Goal: Task Accomplishment & Management: Manage account settings

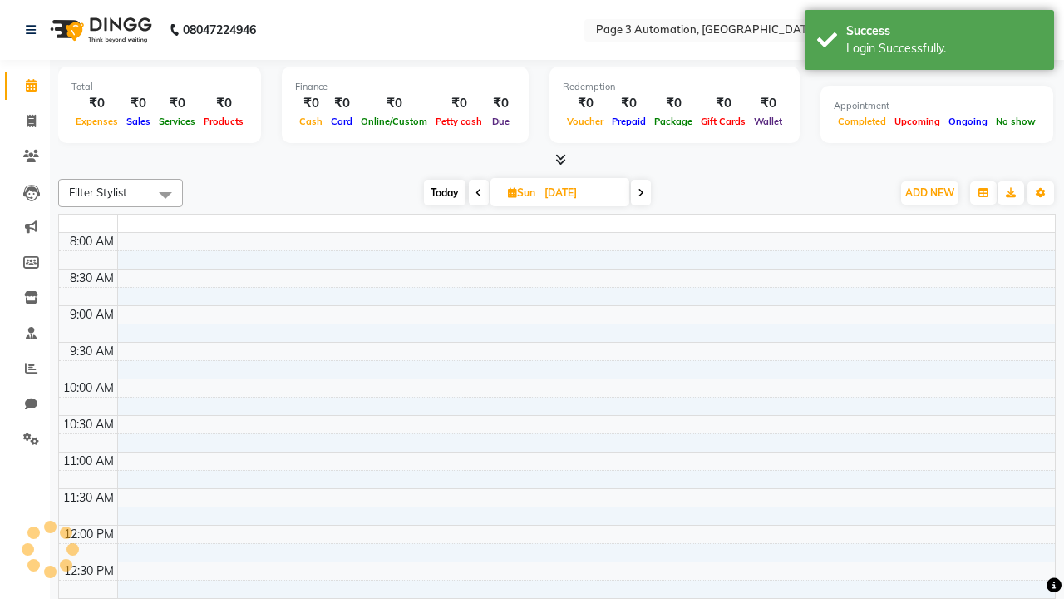
select select "en"
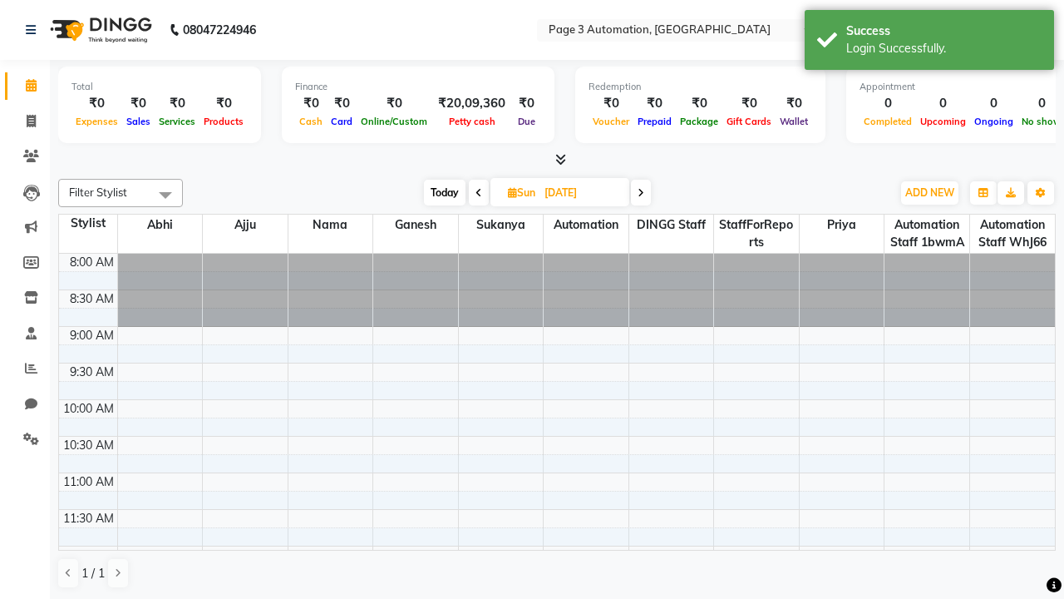
click at [443, 192] on span "Today" at bounding box center [445, 193] width 42 height 26
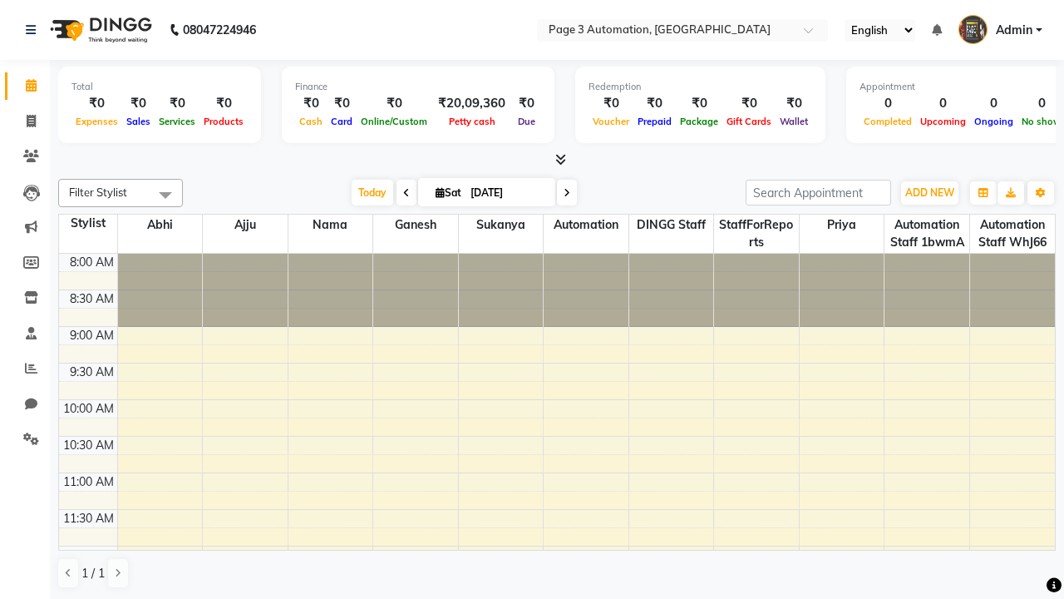
click at [564, 192] on icon at bounding box center [567, 193] width 7 height 10
type input "[DATE]"
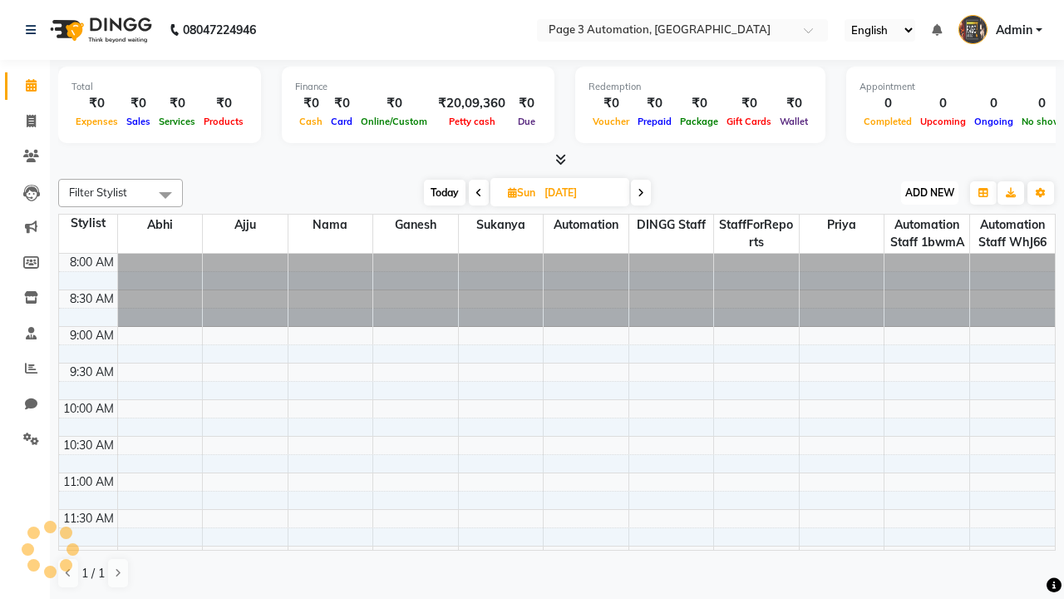
click at [930, 192] on span "ADD NEW" at bounding box center [930, 192] width 49 height 12
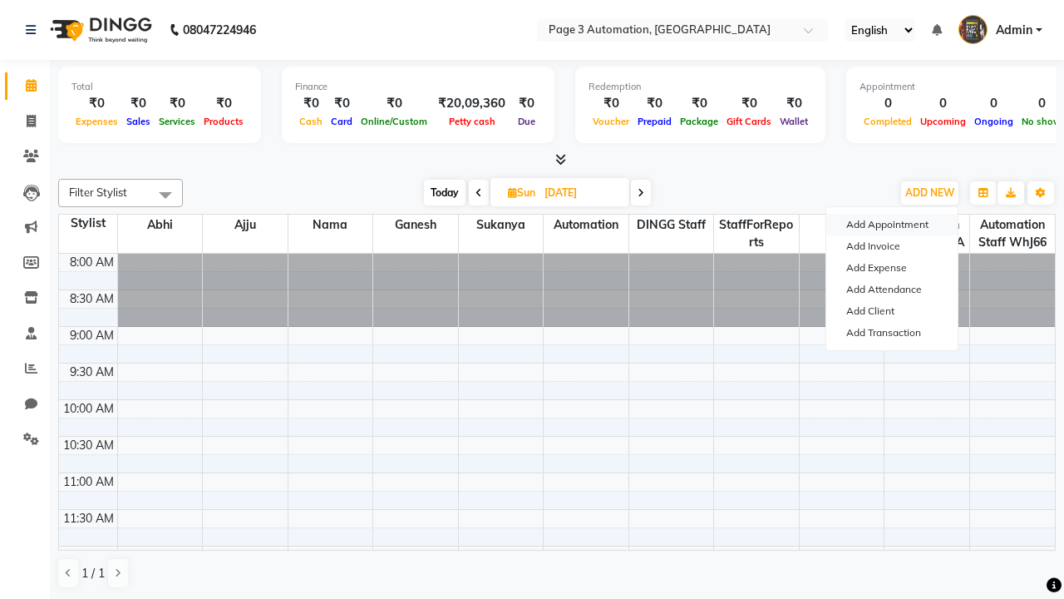
click at [892, 225] on button "Add Appointment" at bounding box center [892, 225] width 131 height 22
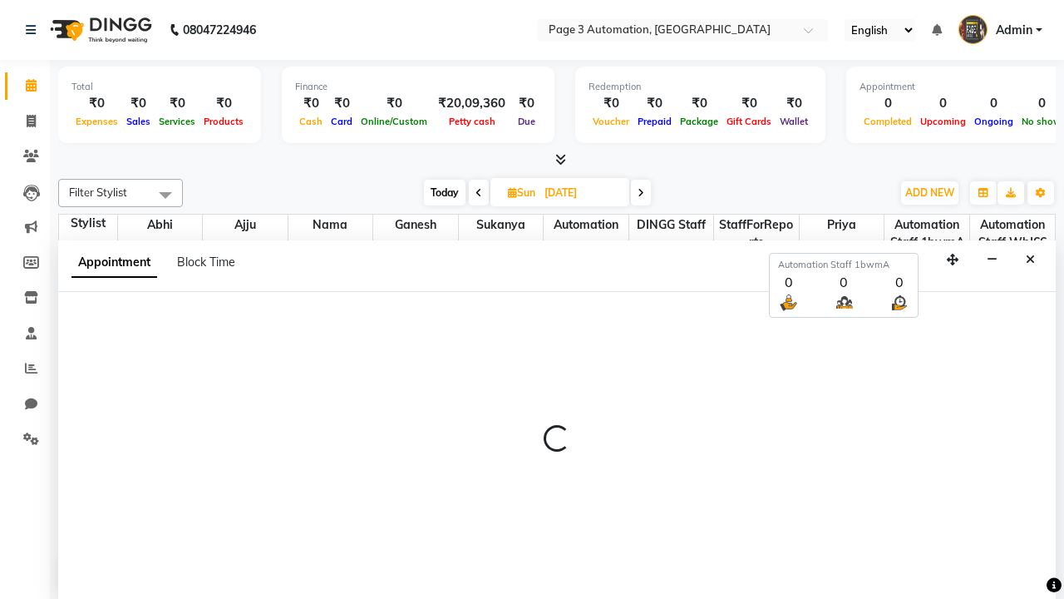
scroll to position [1, 0]
select select "tentative"
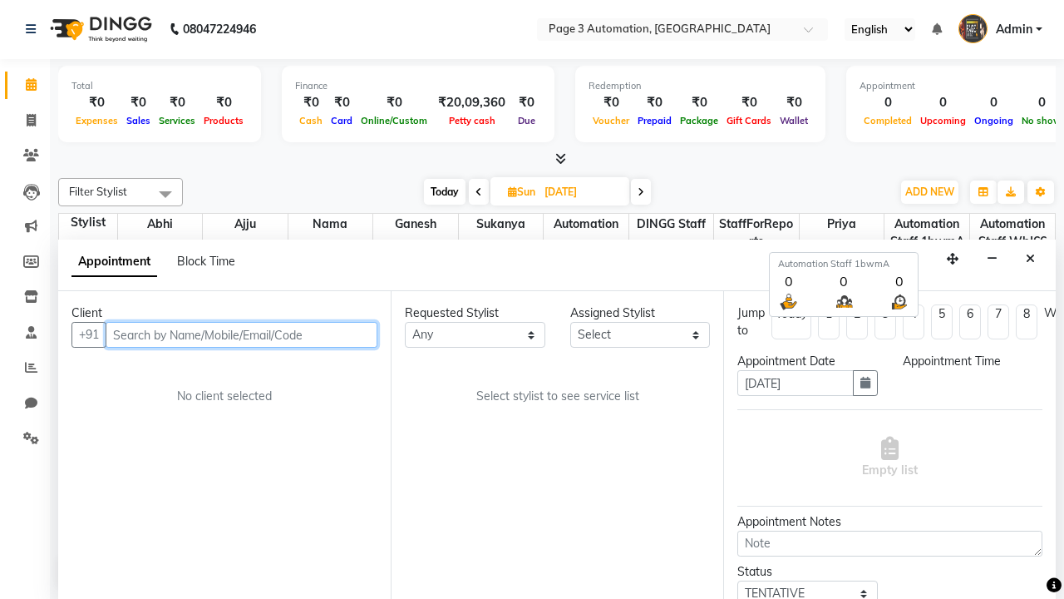
select select "540"
type input "8192346578"
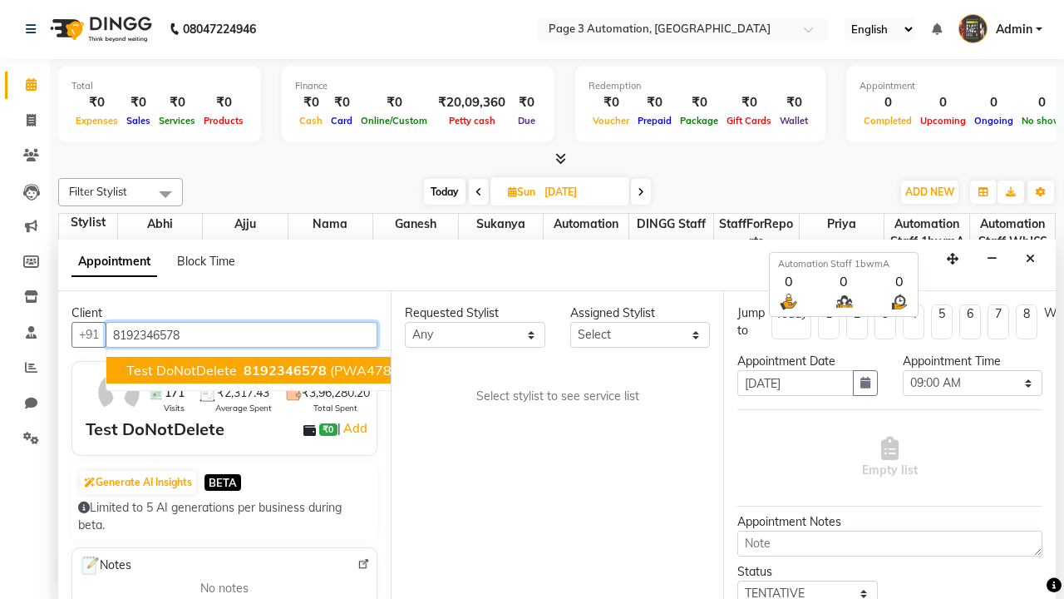
click at [244, 370] on span "8192346578" at bounding box center [285, 370] width 83 height 17
select select "711"
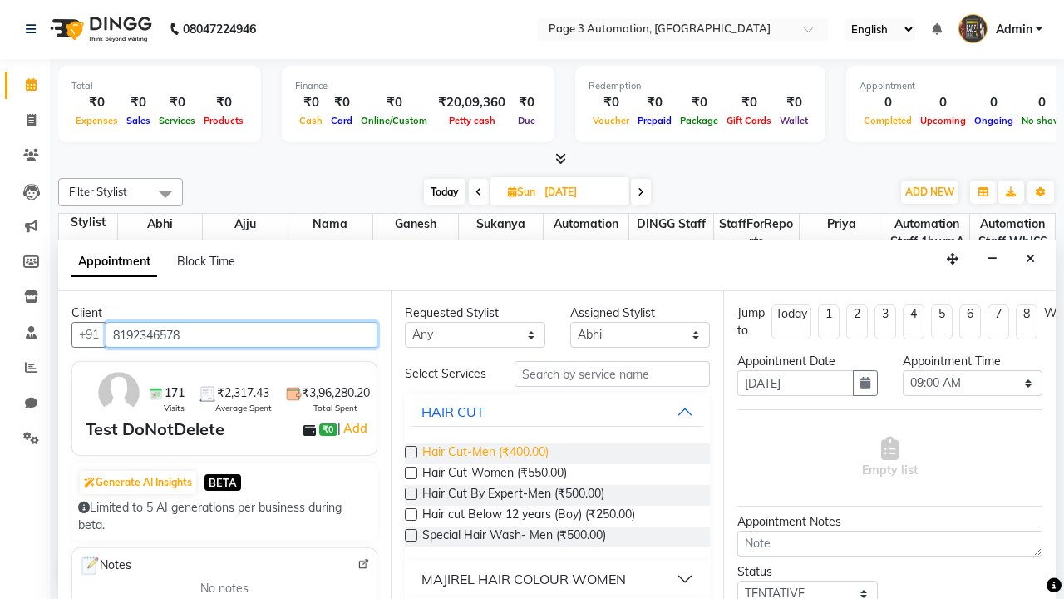
type input "8192346578"
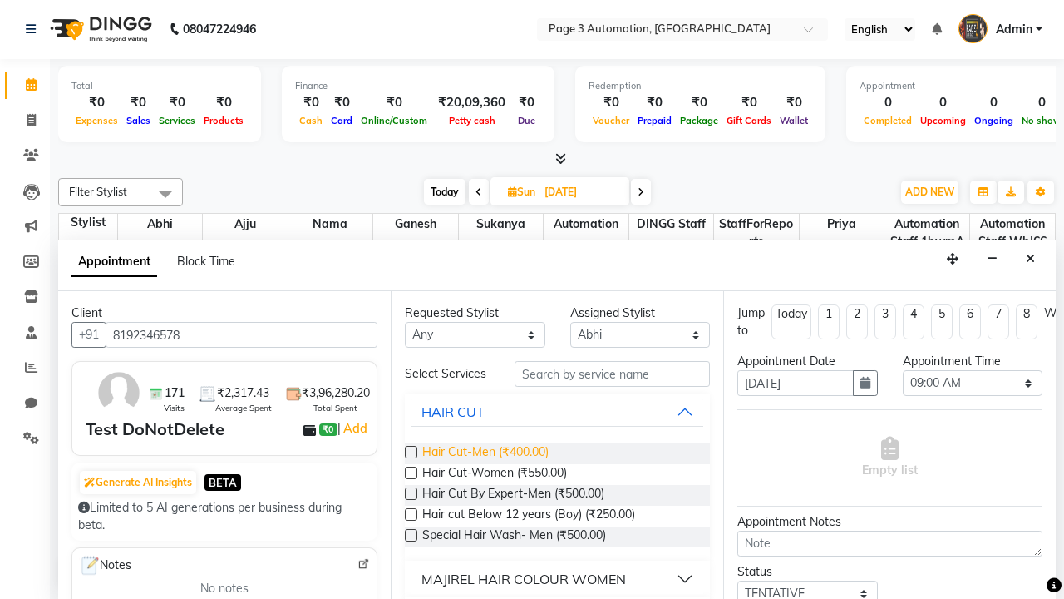
click at [485, 453] on span "Hair Cut-Men (₹400.00)" at bounding box center [485, 453] width 126 height 21
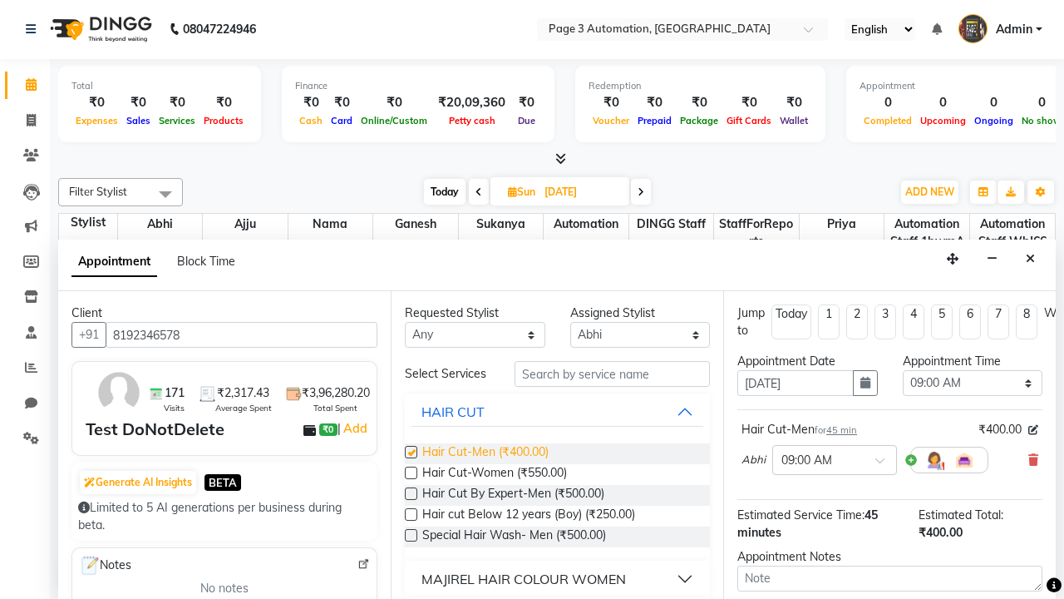
checkbox input "false"
select select "930"
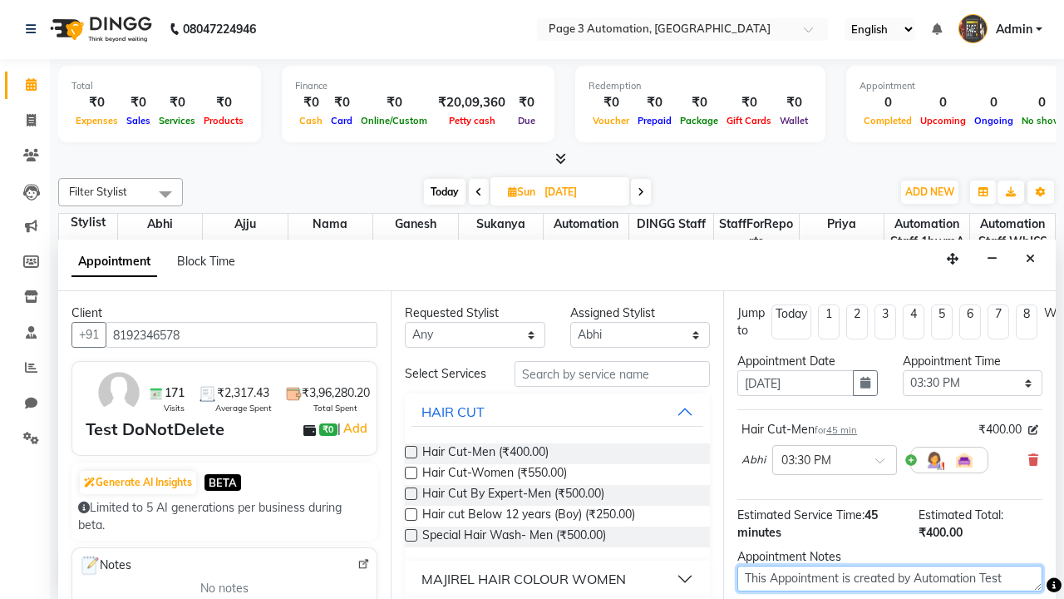
type textarea "This Appointment is created by Automation Test"
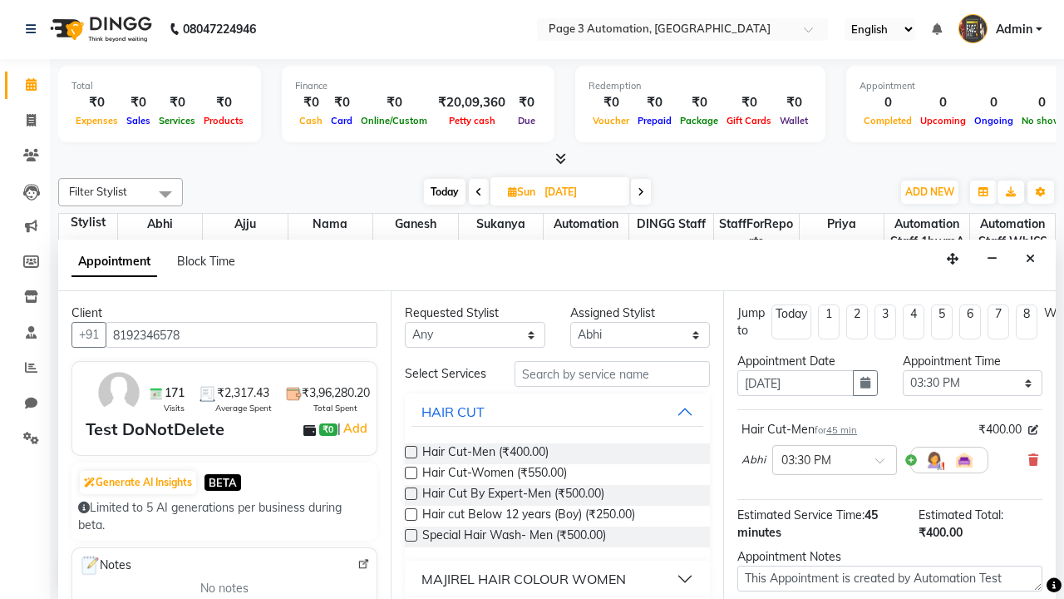
checkbox input "false"
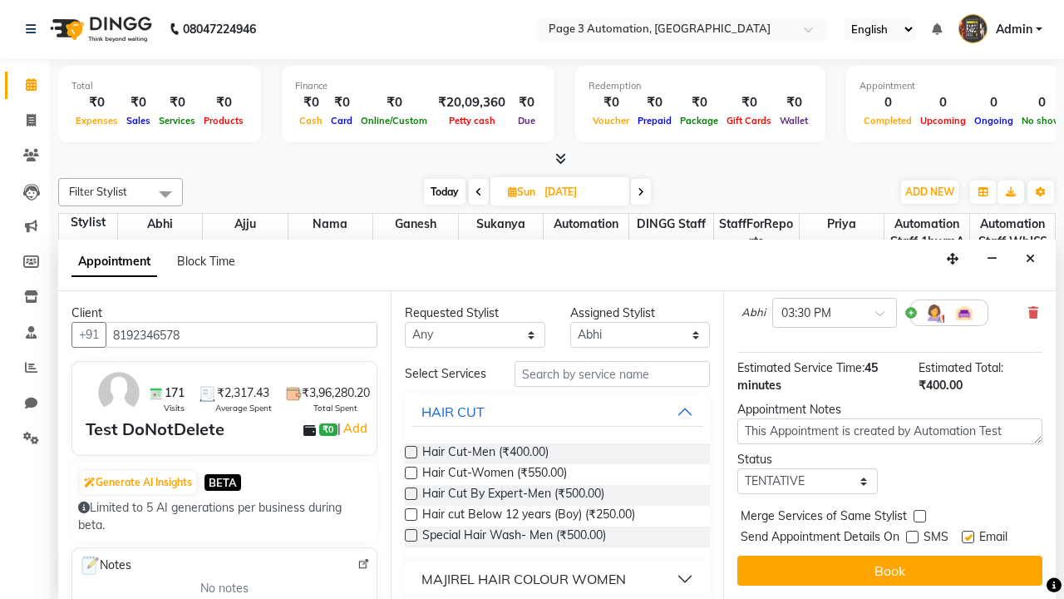
click at [968, 536] on label at bounding box center [968, 536] width 12 height 12
click at [968, 536] on input "checkbox" at bounding box center [967, 538] width 11 height 11
checkbox input "false"
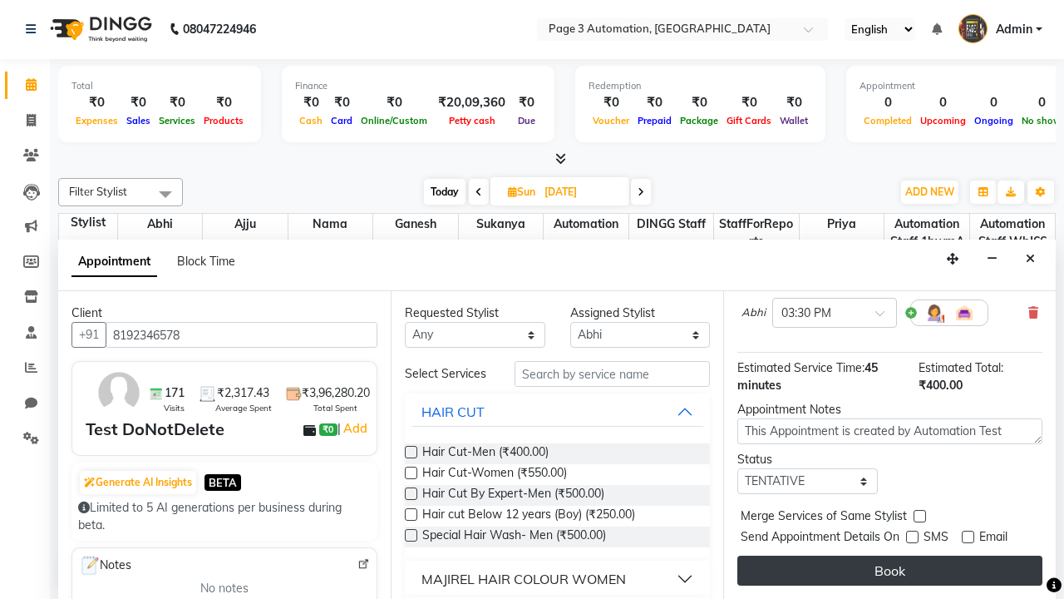
click at [890, 570] on button "Book" at bounding box center [890, 570] width 305 height 30
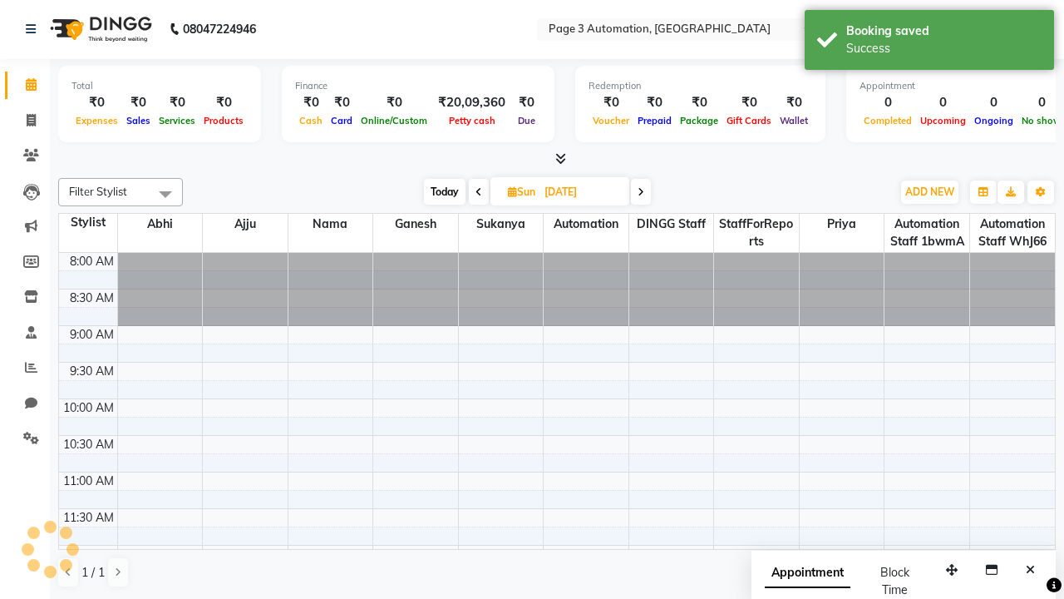
scroll to position [0, 0]
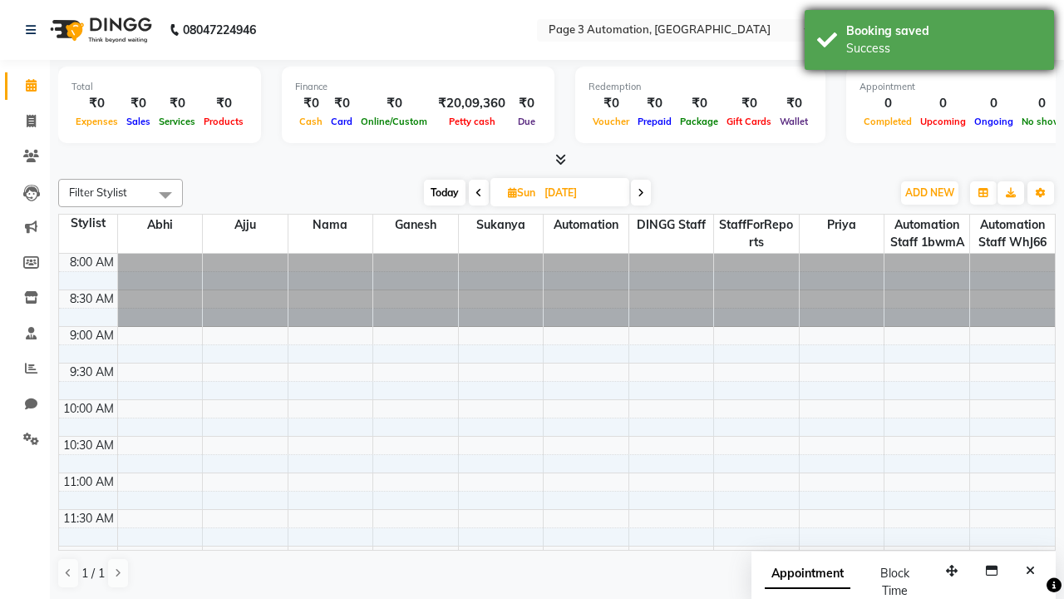
click at [930, 42] on div "Success" at bounding box center [943, 48] width 195 height 17
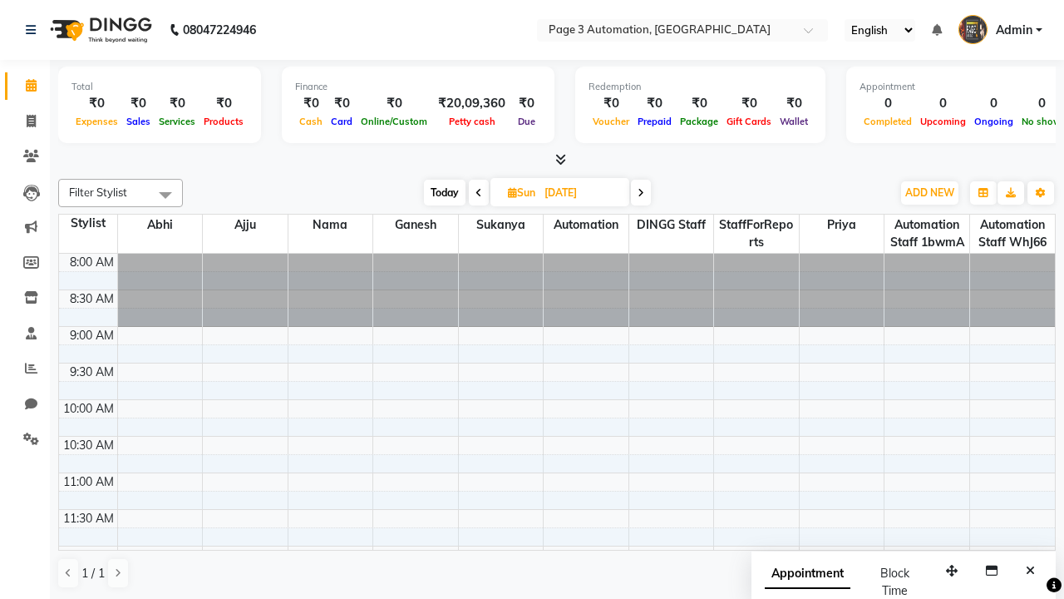
click at [165, 195] on span at bounding box center [165, 195] width 33 height 32
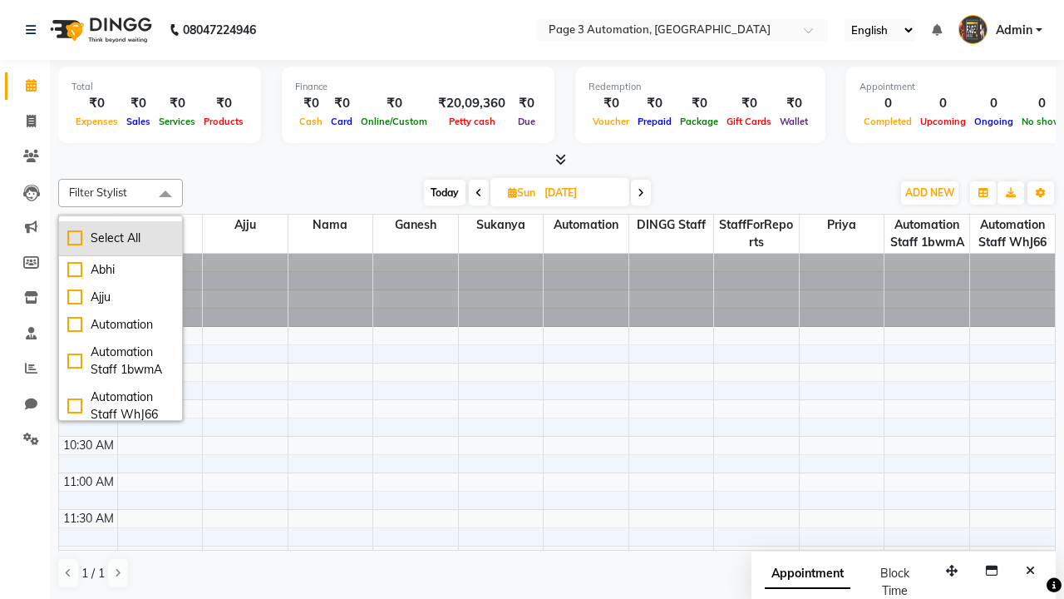
click at [121, 238] on div "Select All" at bounding box center [120, 237] width 106 height 17
checkbox input "true"
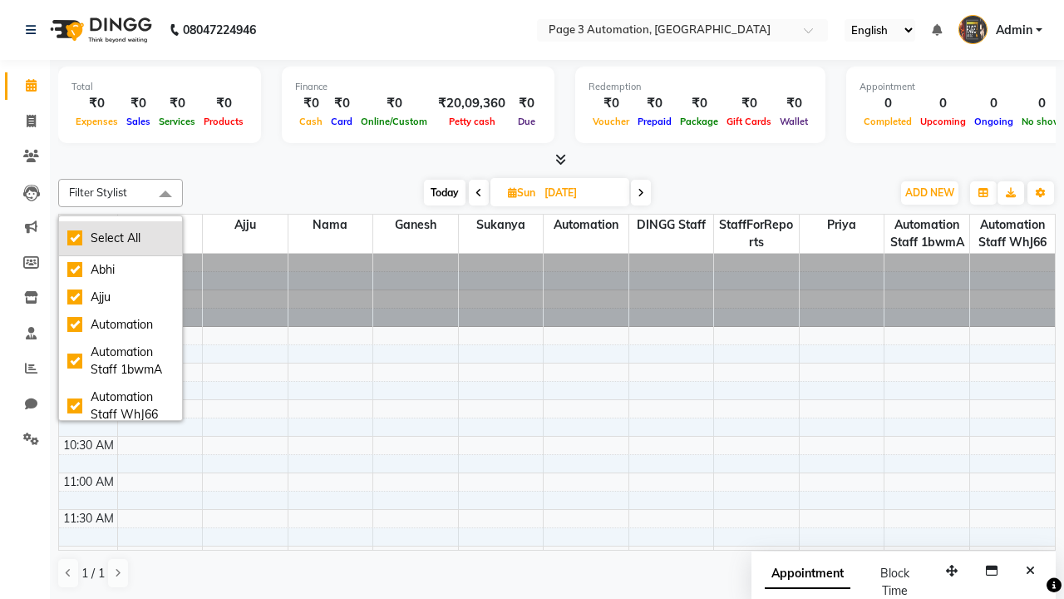
checkbox input "true"
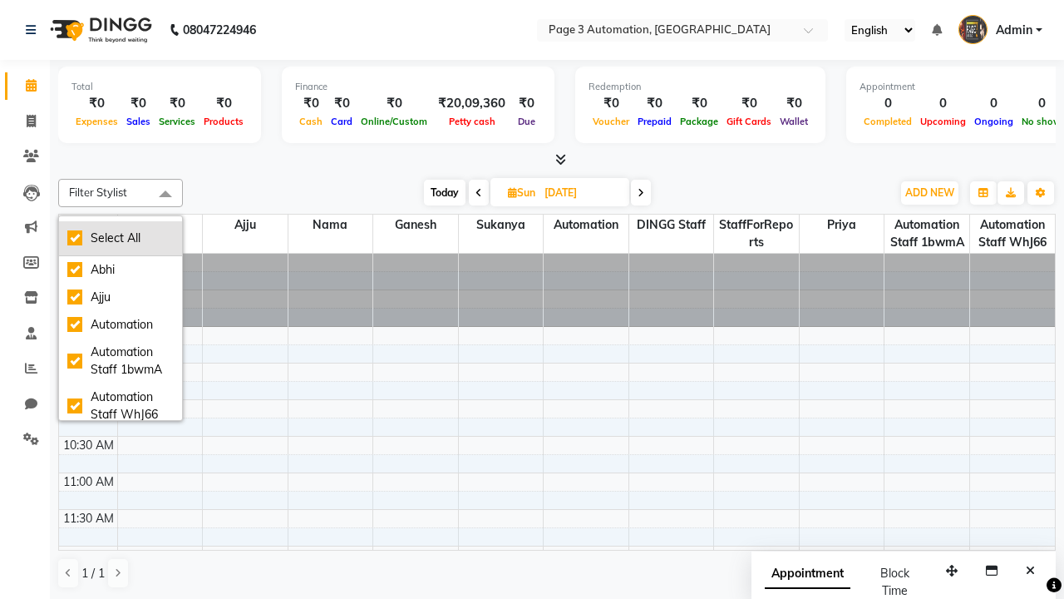
checkbox input "true"
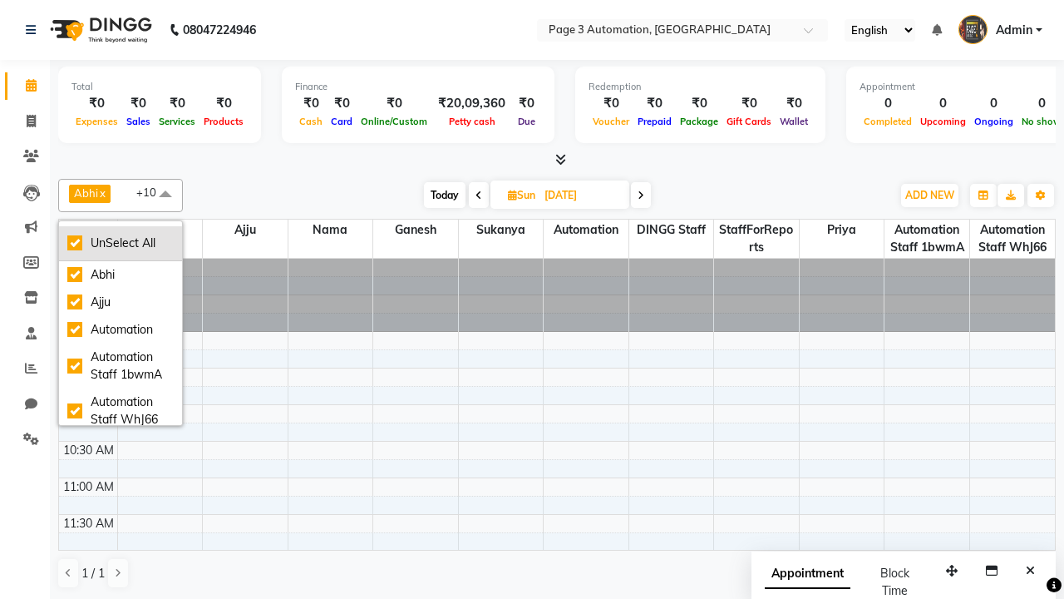
click at [121, 243] on div "UnSelect All" at bounding box center [120, 242] width 106 height 17
checkbox input "false"
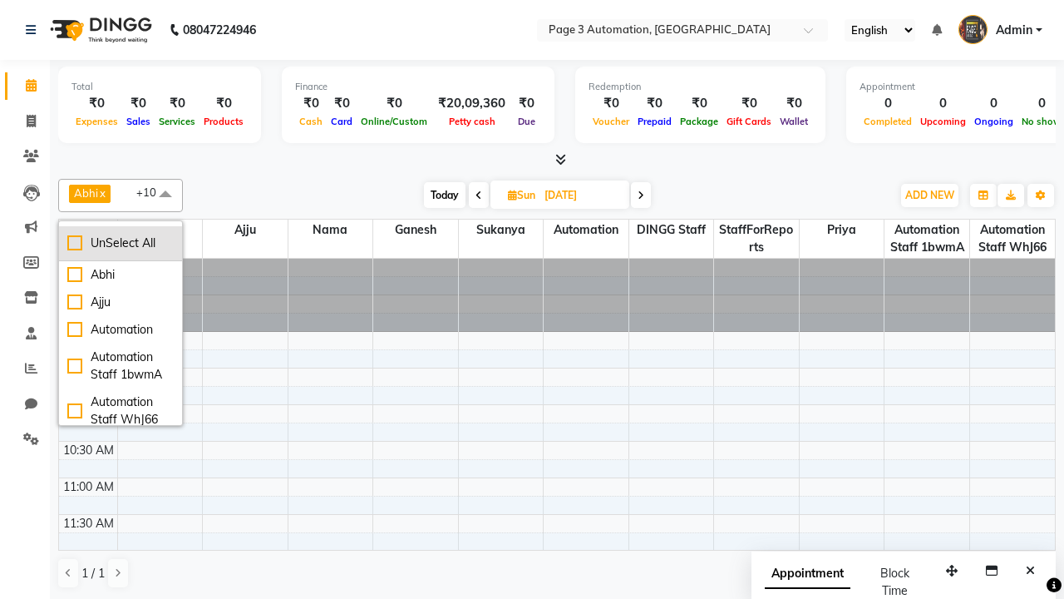
checkbox input "false"
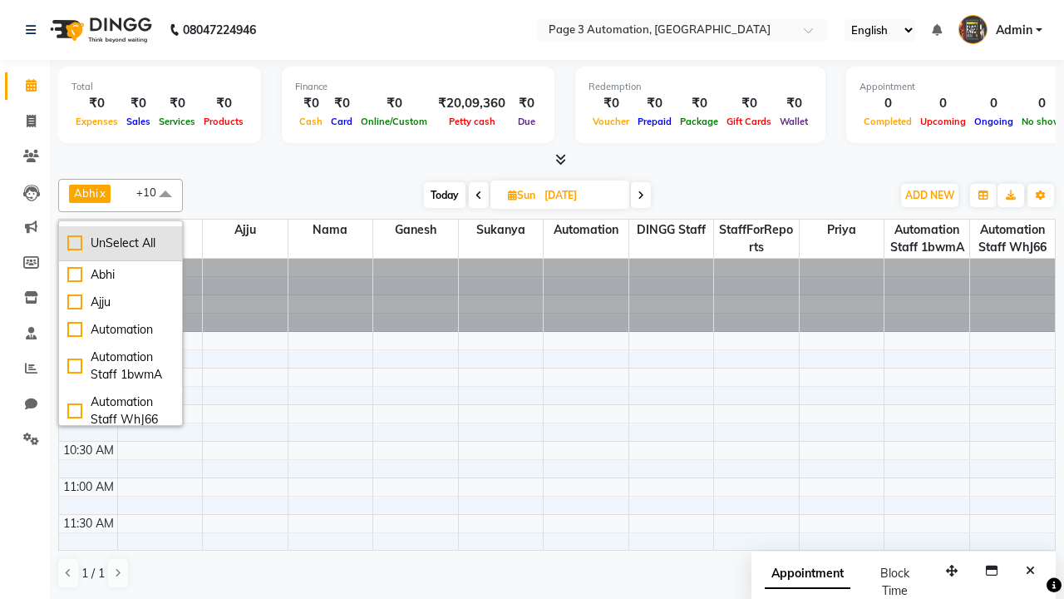
checkbox input "false"
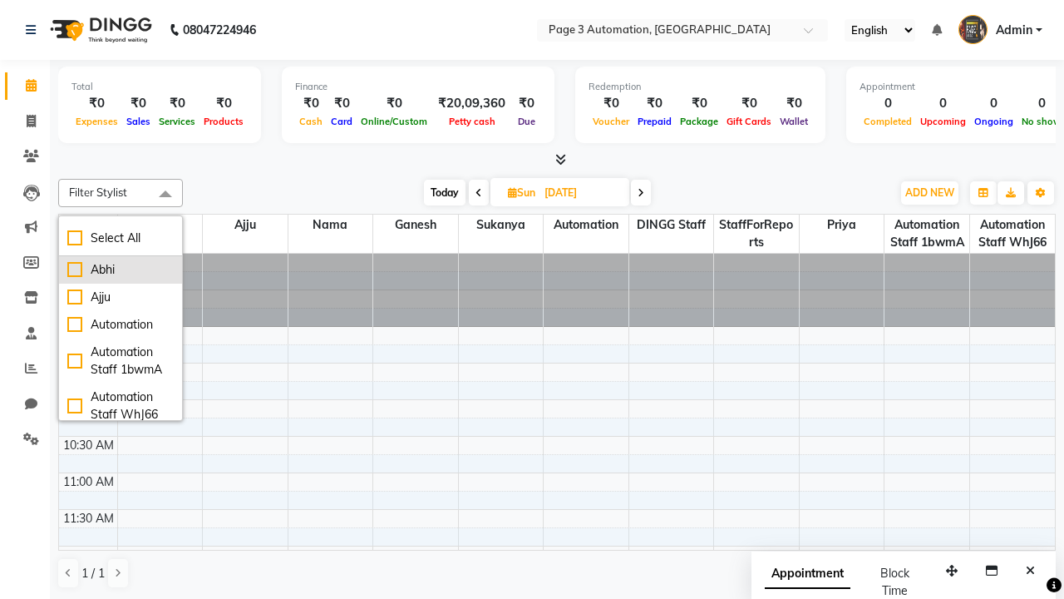
click at [121, 269] on div "Abhi" at bounding box center [120, 269] width 106 height 17
checkbox input "true"
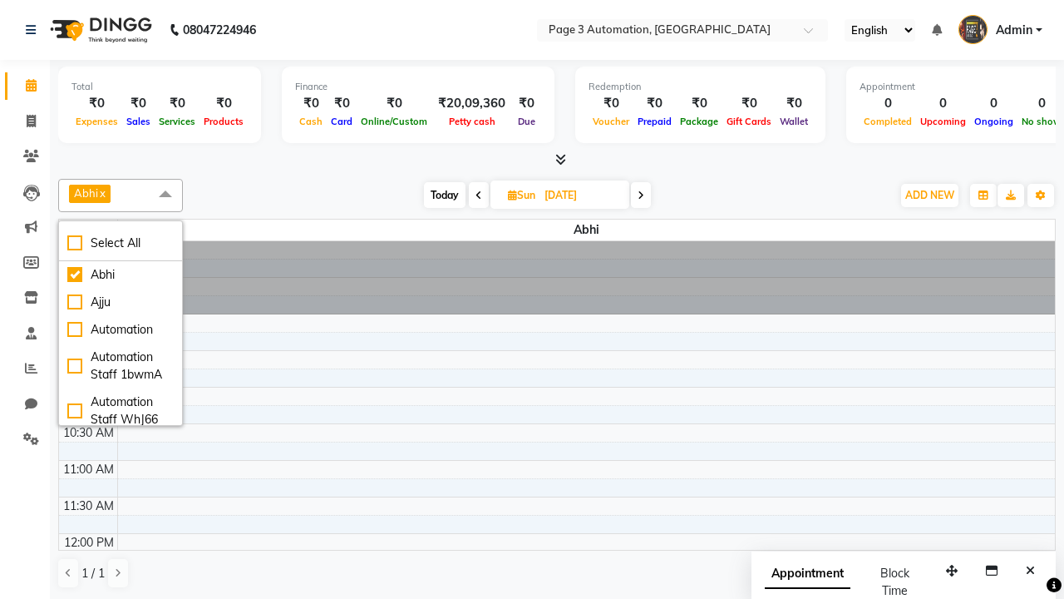
click at [165, 195] on span at bounding box center [165, 195] width 33 height 32
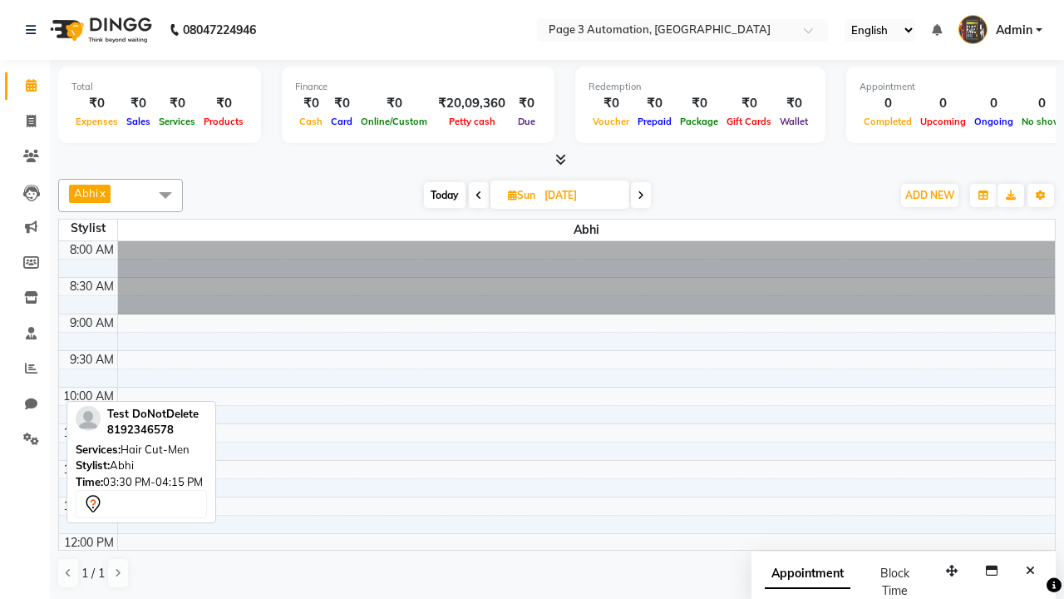
scroll to position [422, 0]
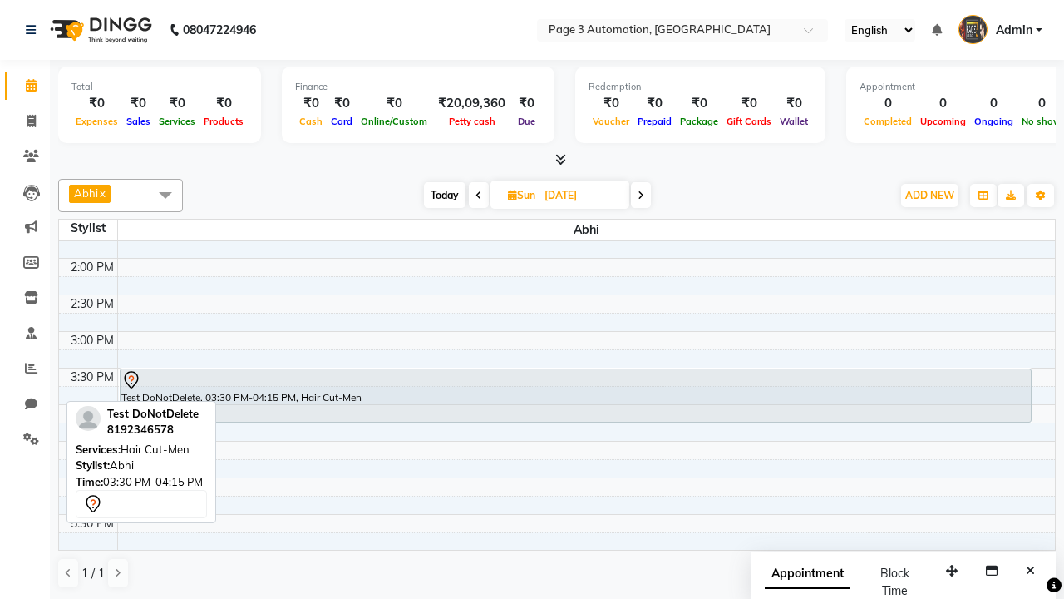
click at [575, 395] on div "Test DoNotDelete, 03:30 PM-04:15 PM, Hair Cut-Men" at bounding box center [576, 395] width 910 height 52
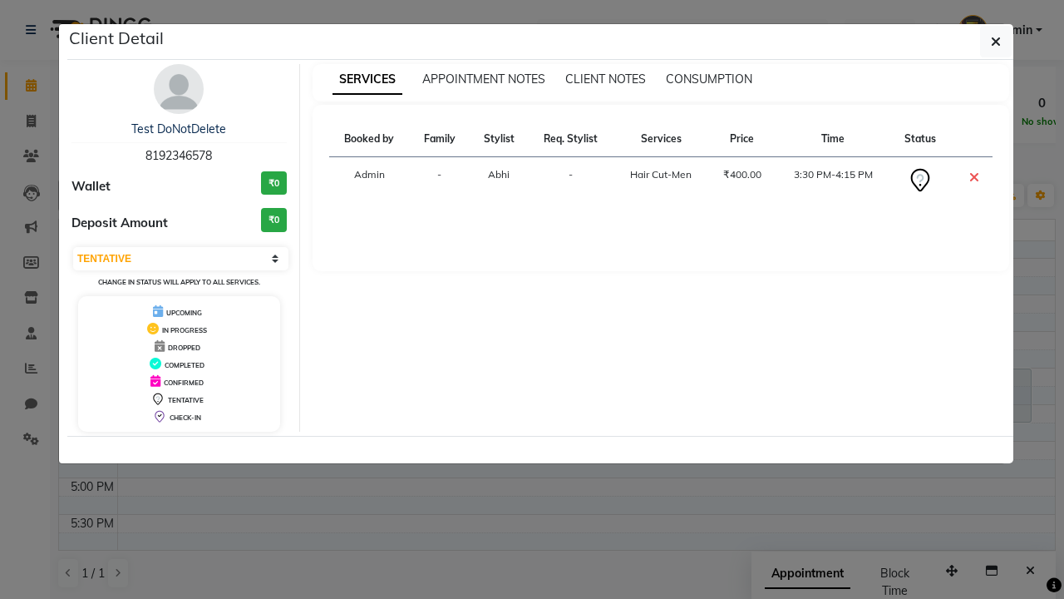
select select "6"
click at [996, 42] on icon "button" at bounding box center [996, 41] width 10 height 13
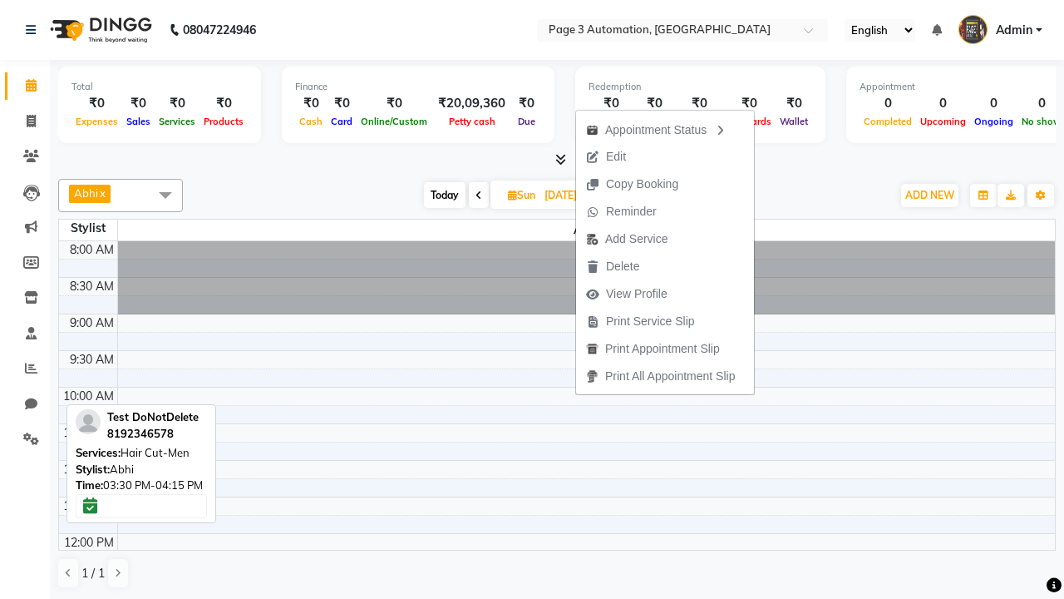
scroll to position [422, 0]
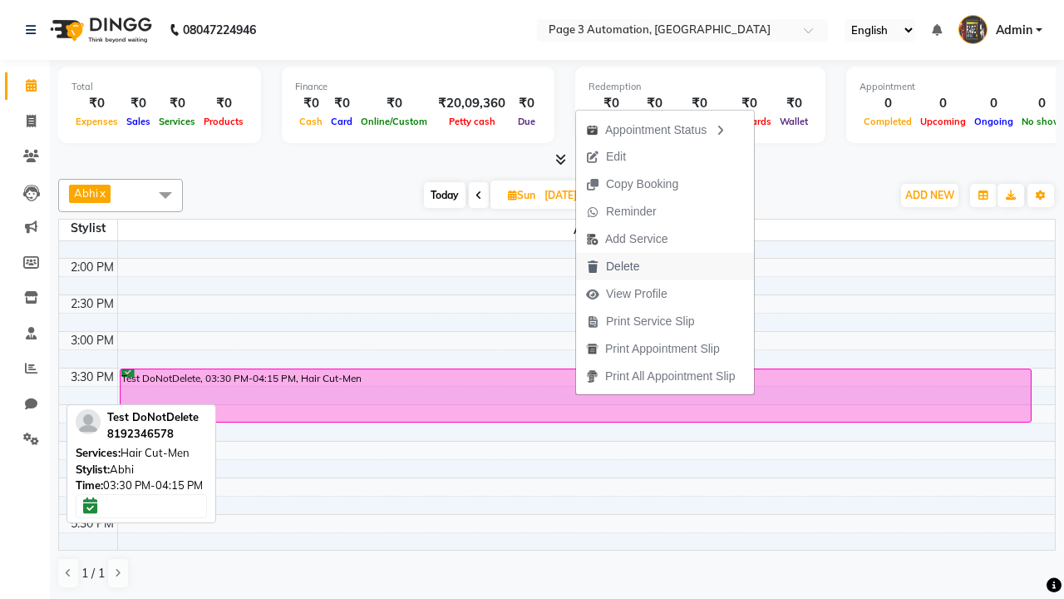
click at [668, 266] on button "Delete" at bounding box center [665, 266] width 178 height 27
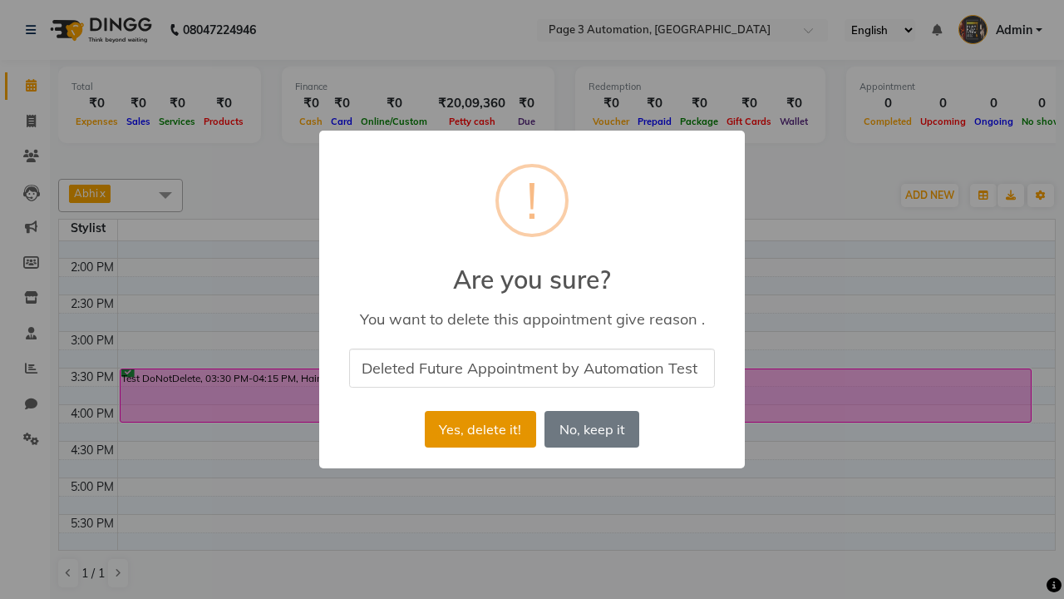
click at [480, 429] on button "Yes, delete it!" at bounding box center [480, 429] width 111 height 37
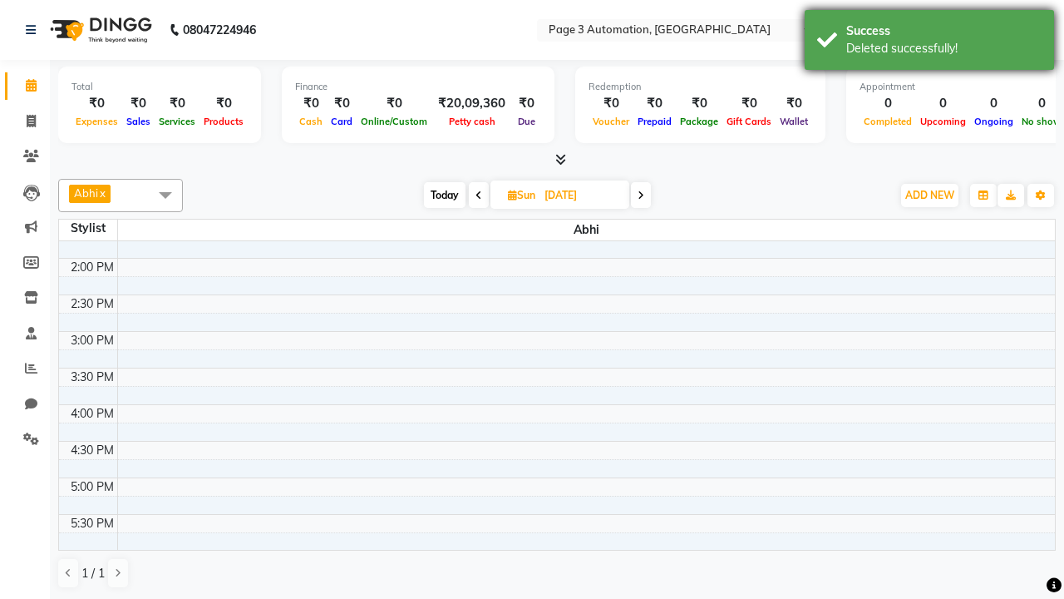
click at [930, 42] on div "Deleted successfully!" at bounding box center [943, 48] width 195 height 17
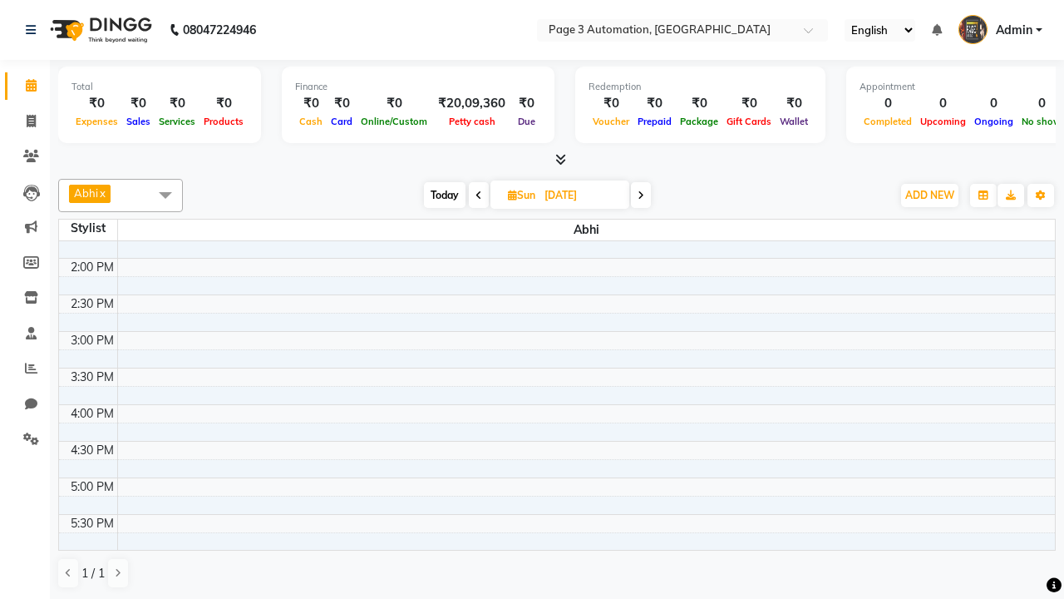
click at [165, 195] on span at bounding box center [165, 195] width 33 height 32
